Goal: Task Accomplishment & Management: Manage account settings

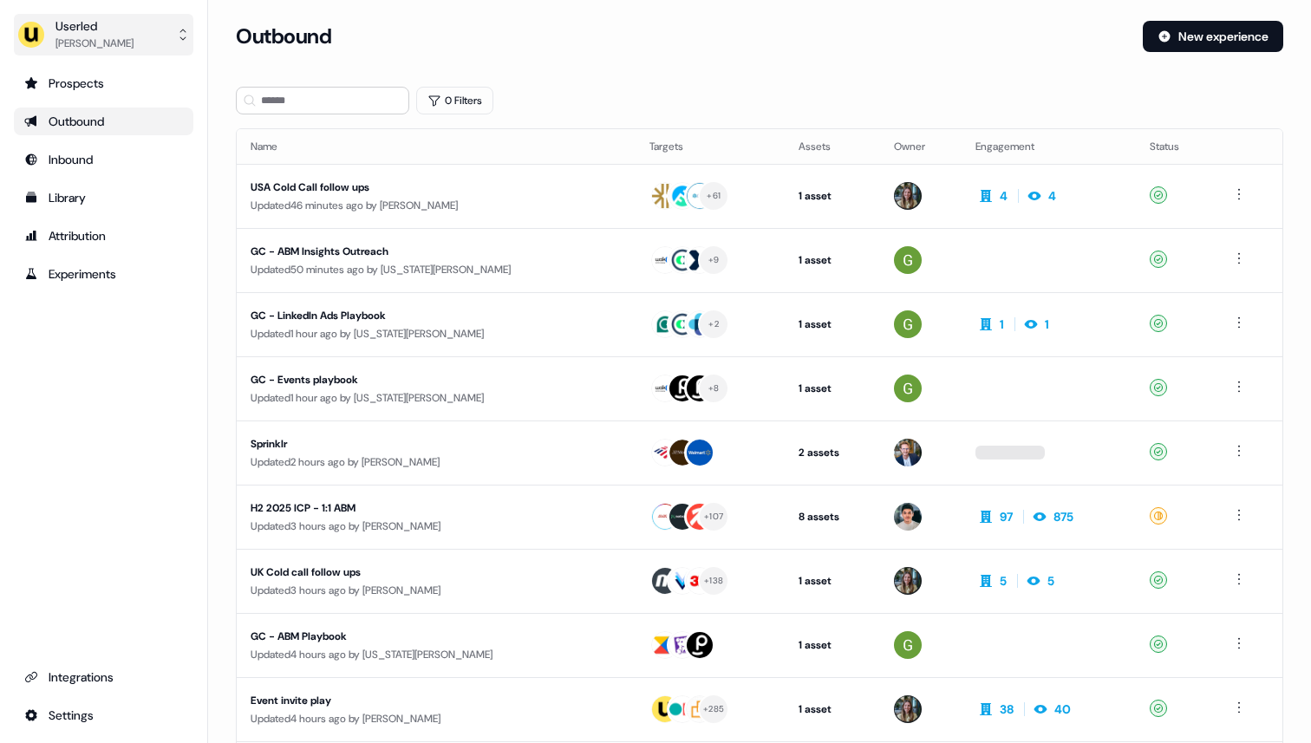
click at [131, 38] on button "Userled Ryan Hennessy" at bounding box center [103, 35] width 179 height 42
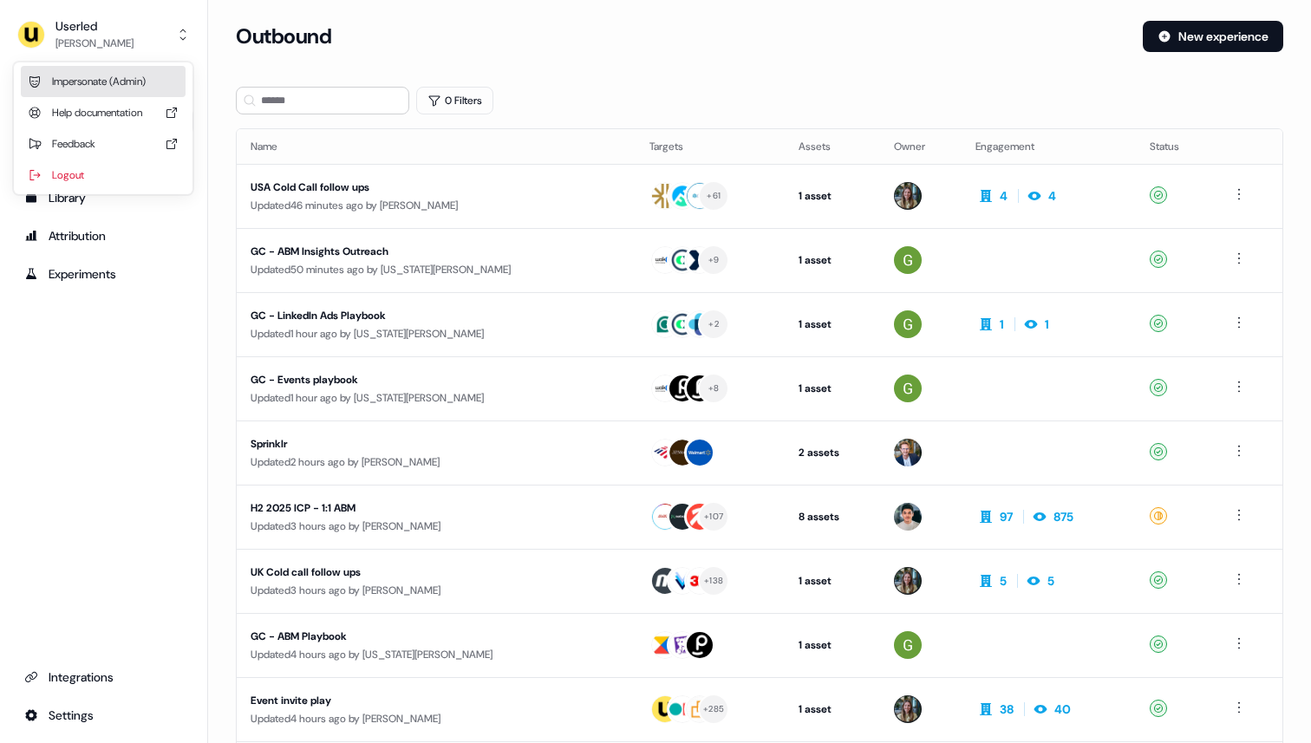
click at [138, 80] on div "Impersonate (Admin)" at bounding box center [103, 81] width 165 height 31
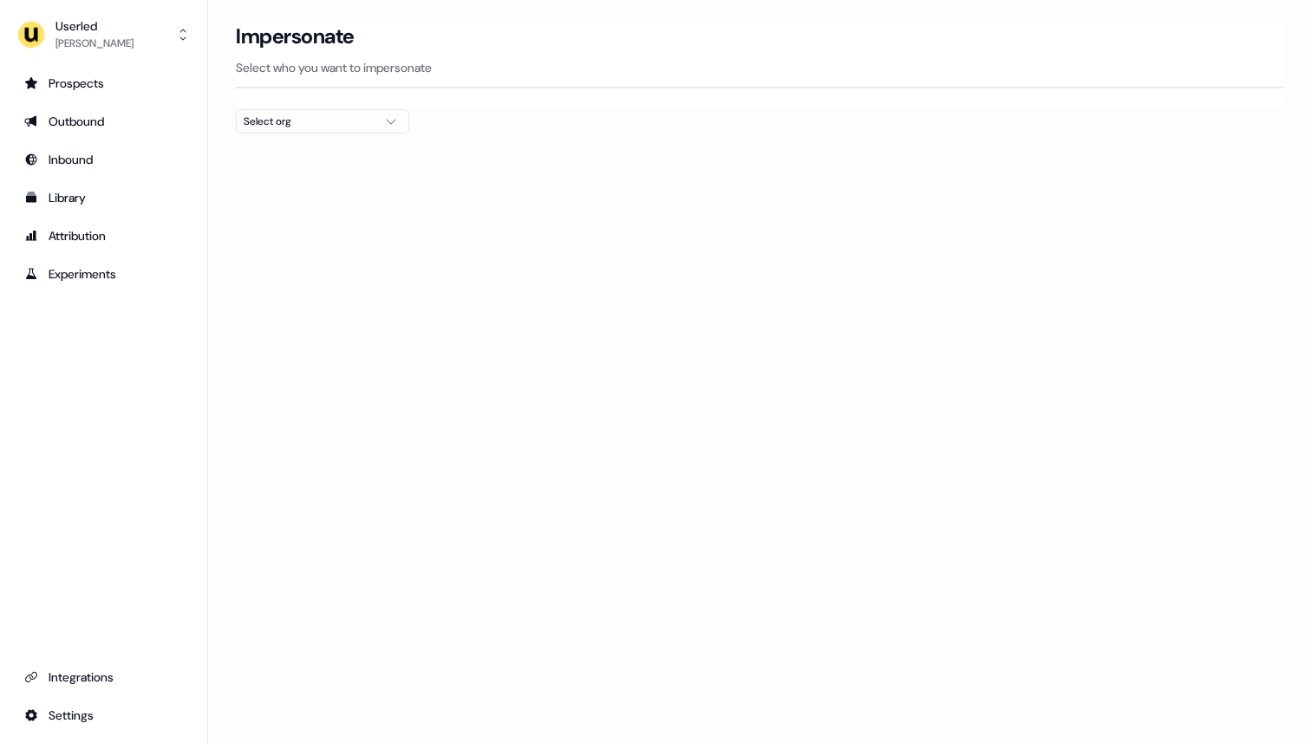
click at [252, 117] on div "Select org" at bounding box center [309, 121] width 130 height 17
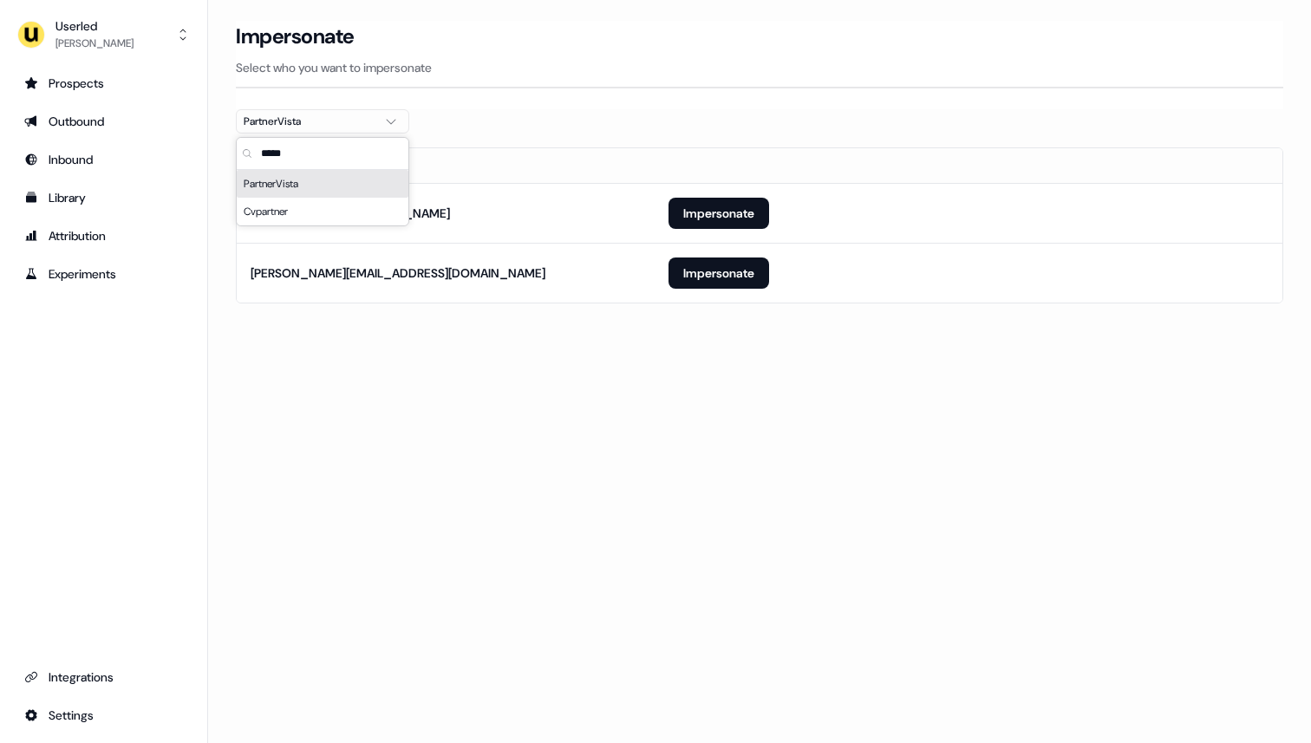
type input "*****"
click at [480, 80] on div "Impersonate Select who you want to impersonate" at bounding box center [759, 55] width 1047 height 68
click at [712, 208] on button "Impersonate" at bounding box center [718, 213] width 101 height 31
